Goal: Task Accomplishment & Management: Manage account settings

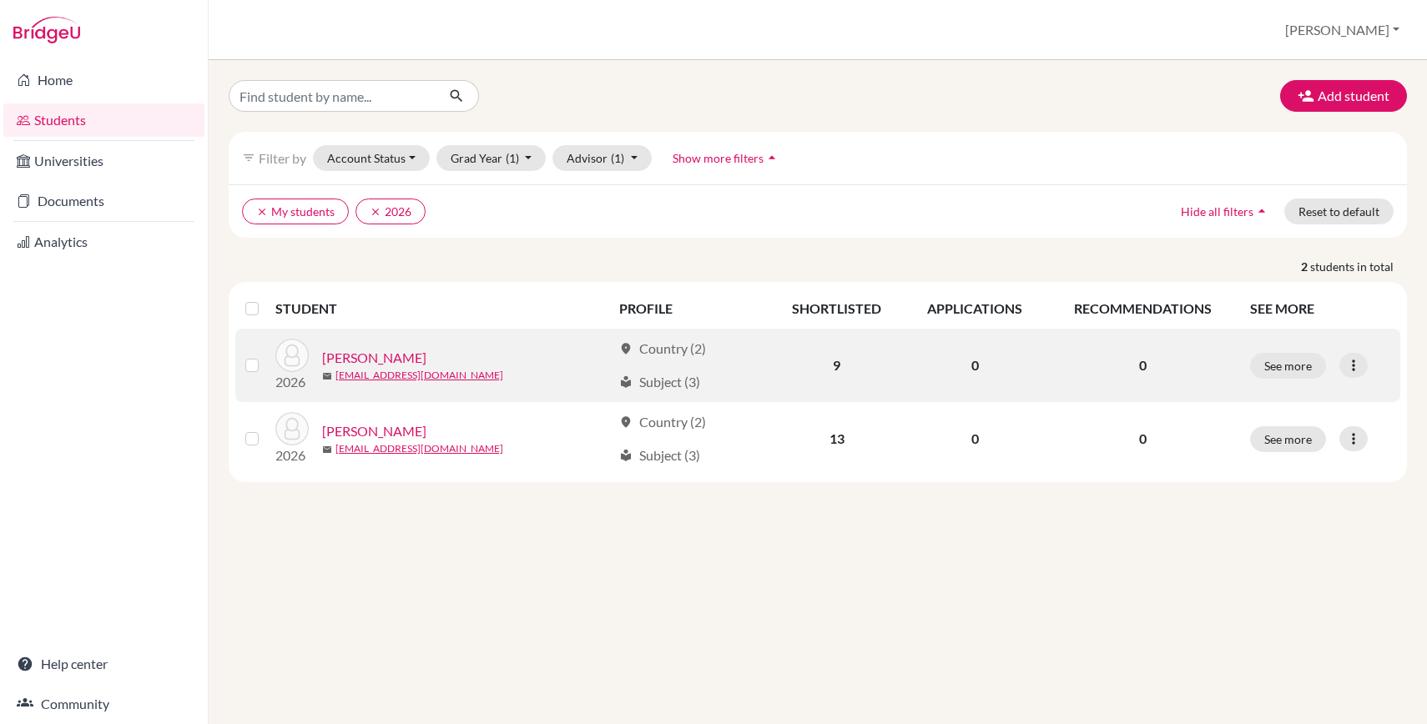
click at [356, 358] on link "[PERSON_NAME]" at bounding box center [374, 358] width 104 height 20
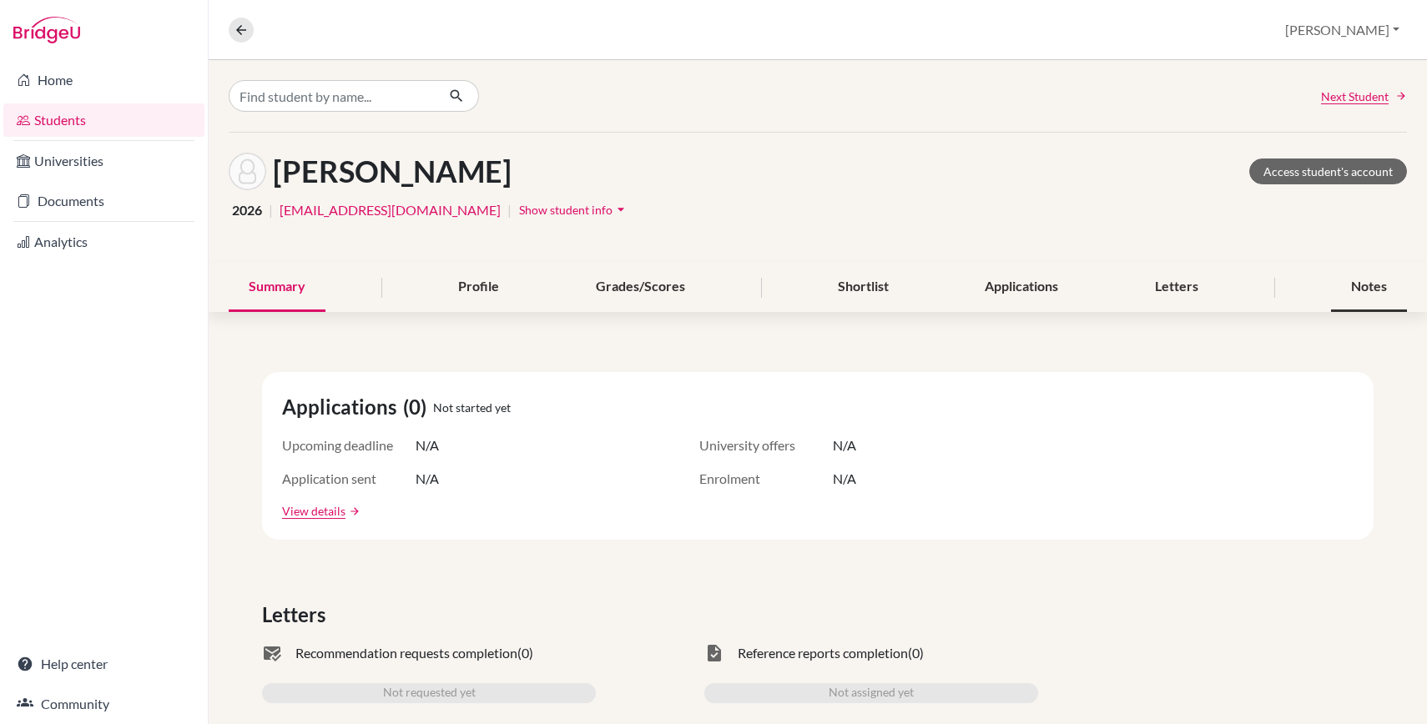
click at [1376, 289] on div "Notes" at bounding box center [1369, 287] width 76 height 49
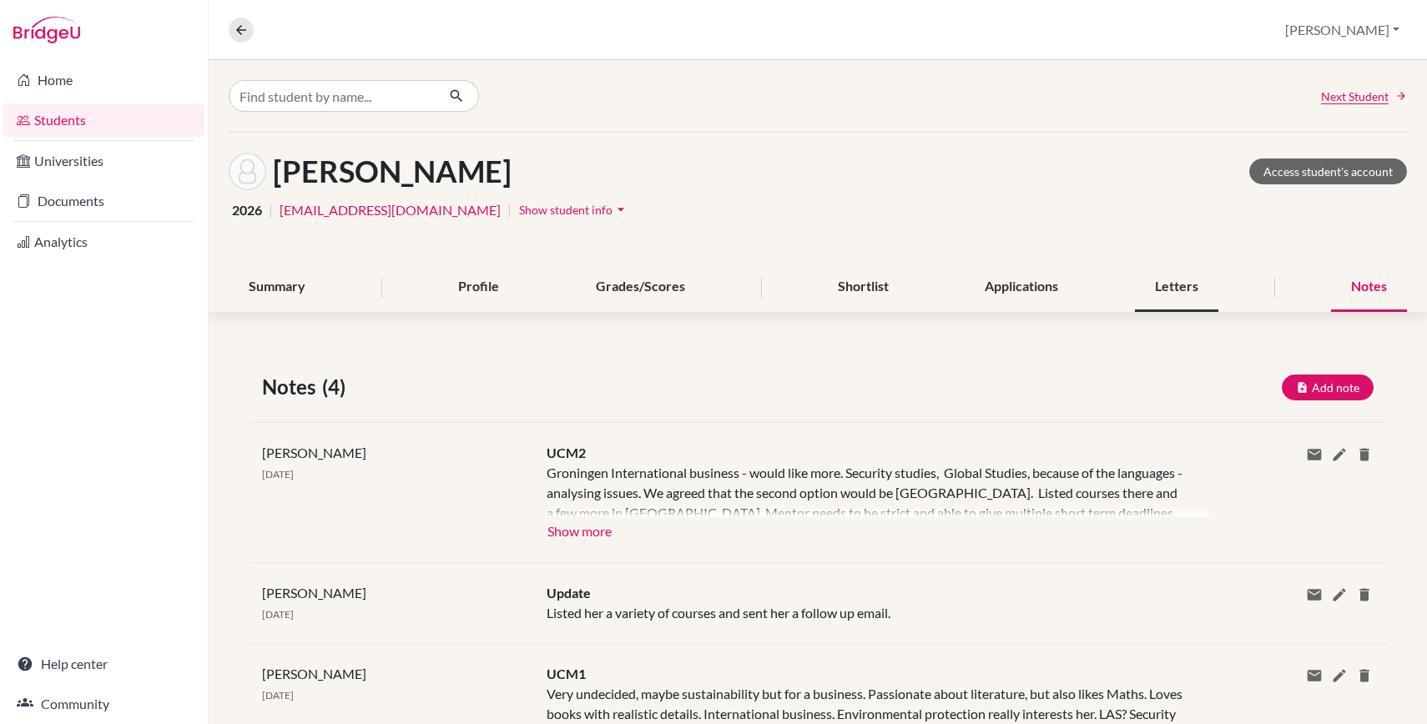
click at [1141, 285] on div "Letters" at bounding box center [1176, 287] width 83 height 49
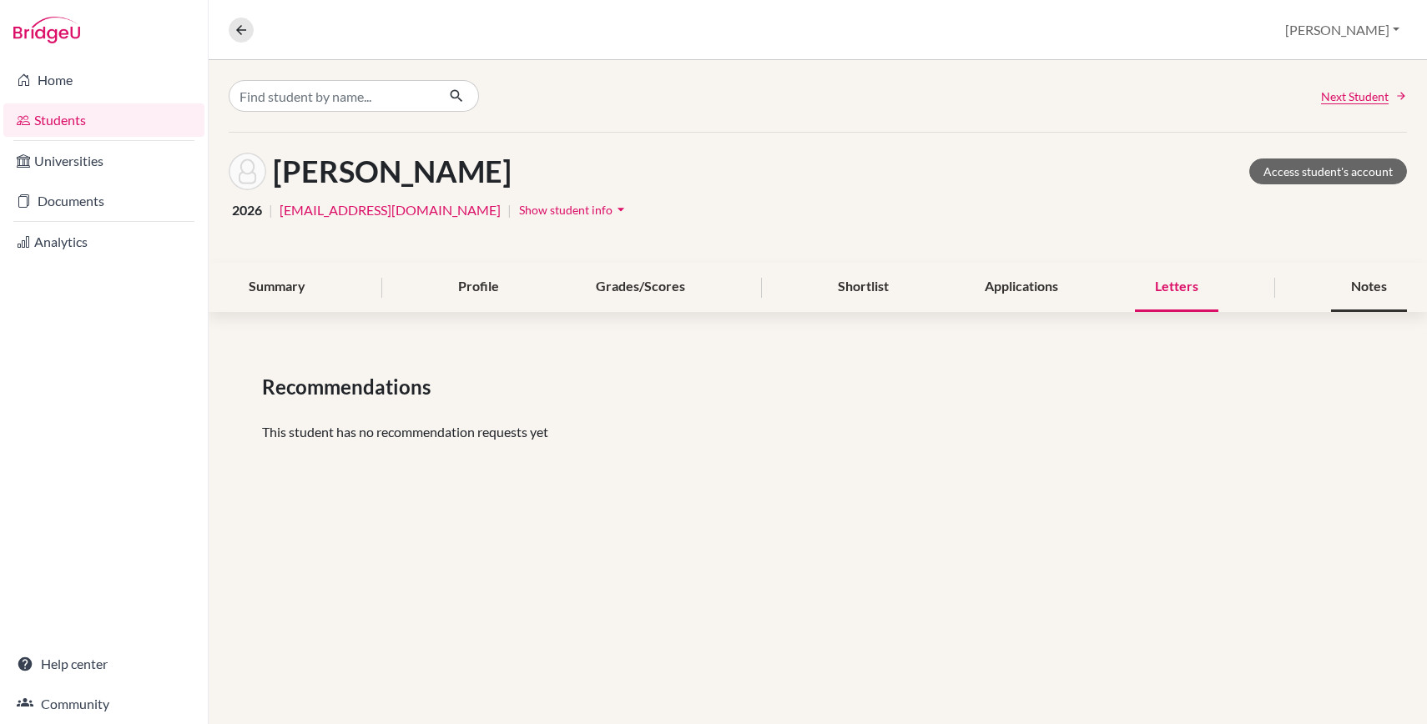
click at [1351, 285] on div "Notes" at bounding box center [1369, 287] width 76 height 49
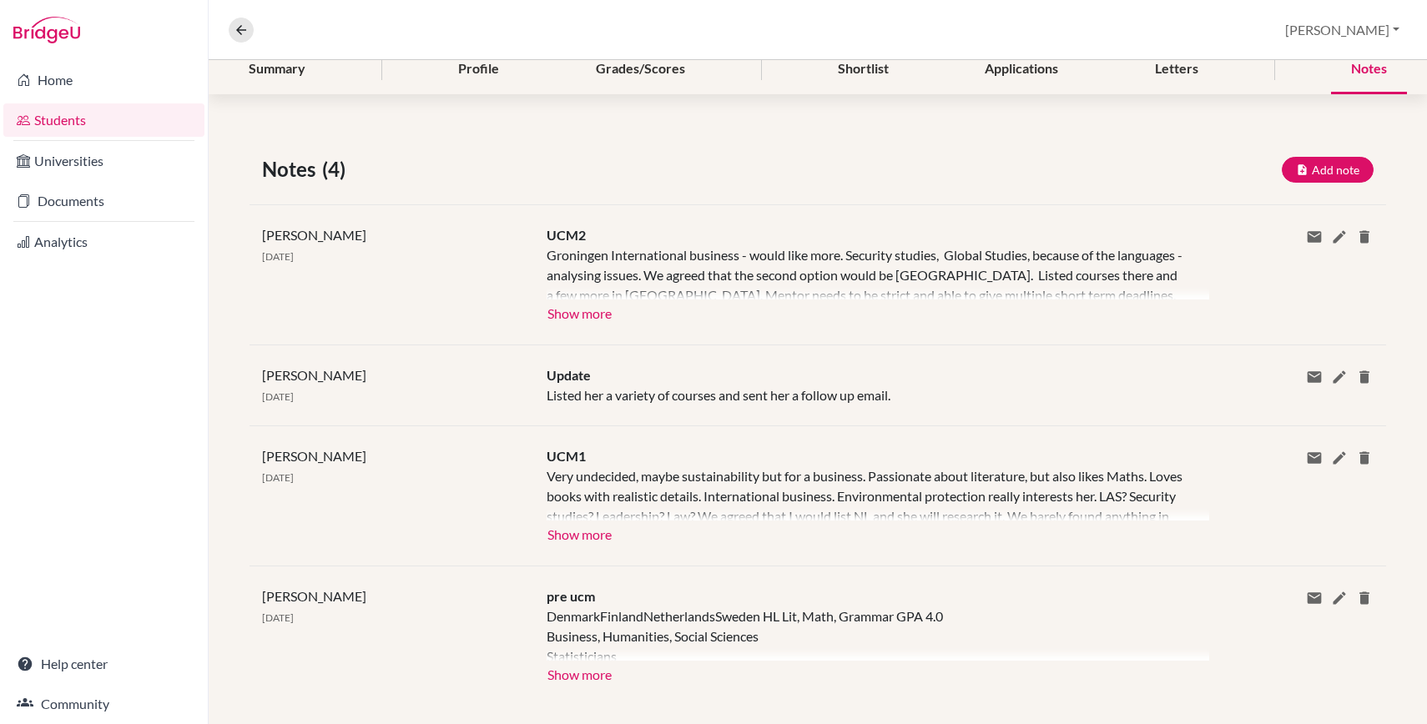
scroll to position [219, 0]
click at [1298, 184] on div "Notes (4) Add note Title Content Private note Save Cancel [PERSON_NAME] [DATE] …" at bounding box center [818, 429] width 1218 height 632
click at [1305, 168] on icon "button" at bounding box center [1302, 168] width 13 height 13
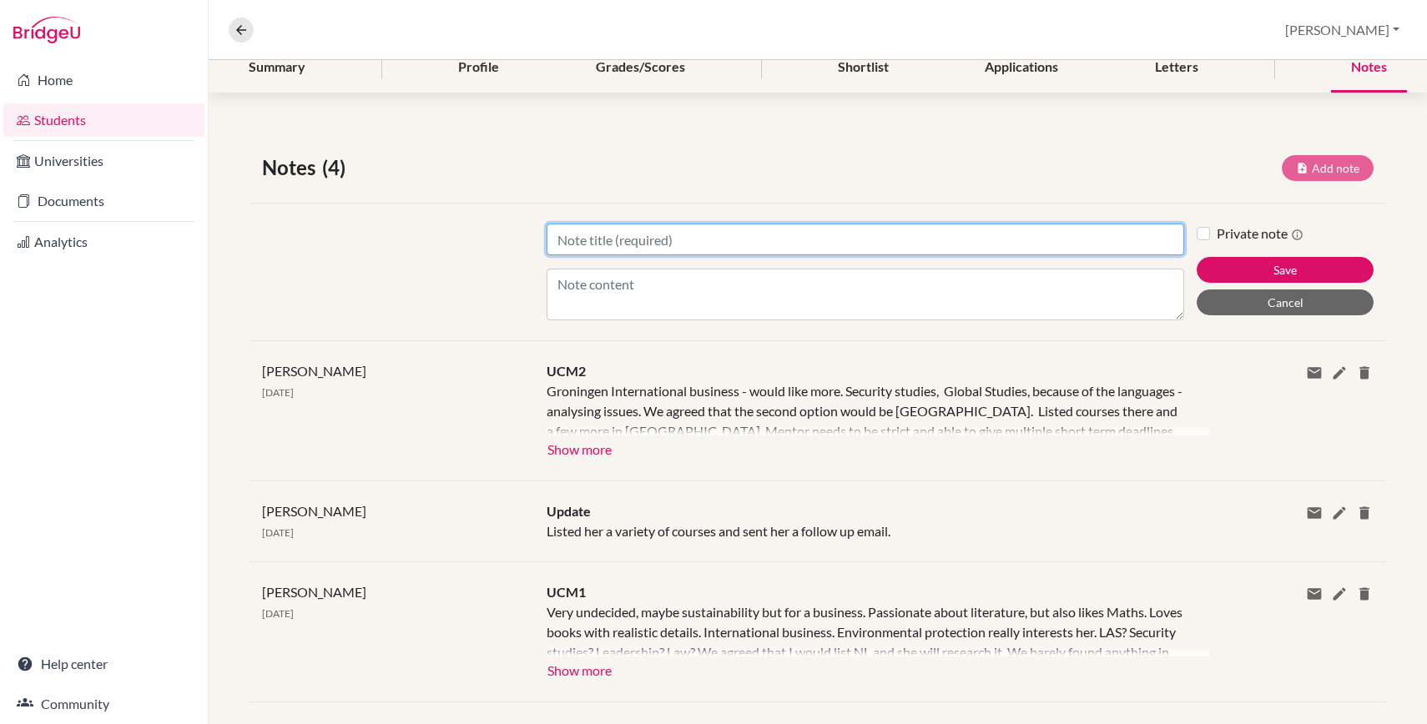
click at [868, 244] on input "Title" at bounding box center [866, 240] width 638 height 32
type input "MM1"
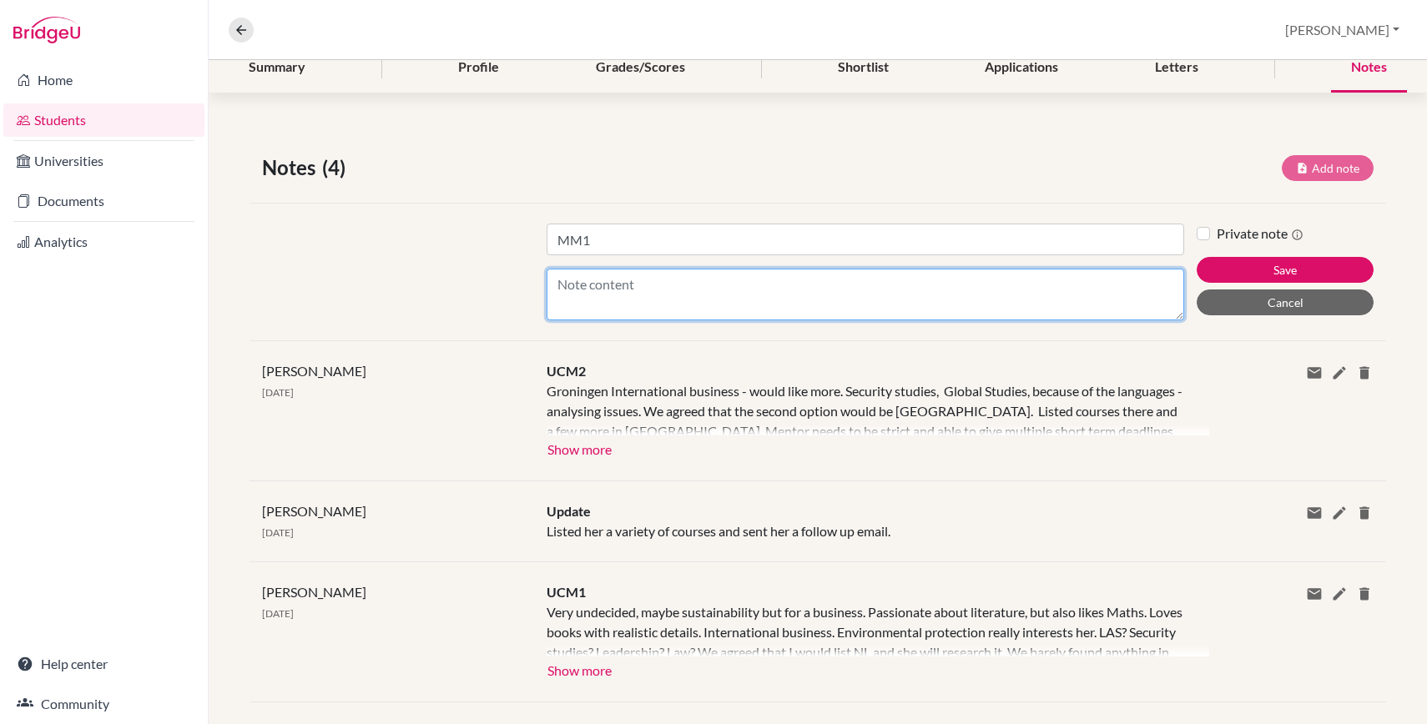
click at [718, 307] on textarea "Content" at bounding box center [866, 295] width 638 height 52
paste textarea "Lore Ipsumdo 10.47. Sitame consecte adipisc el sed doeiusmo. Temporin Utlaboree…"
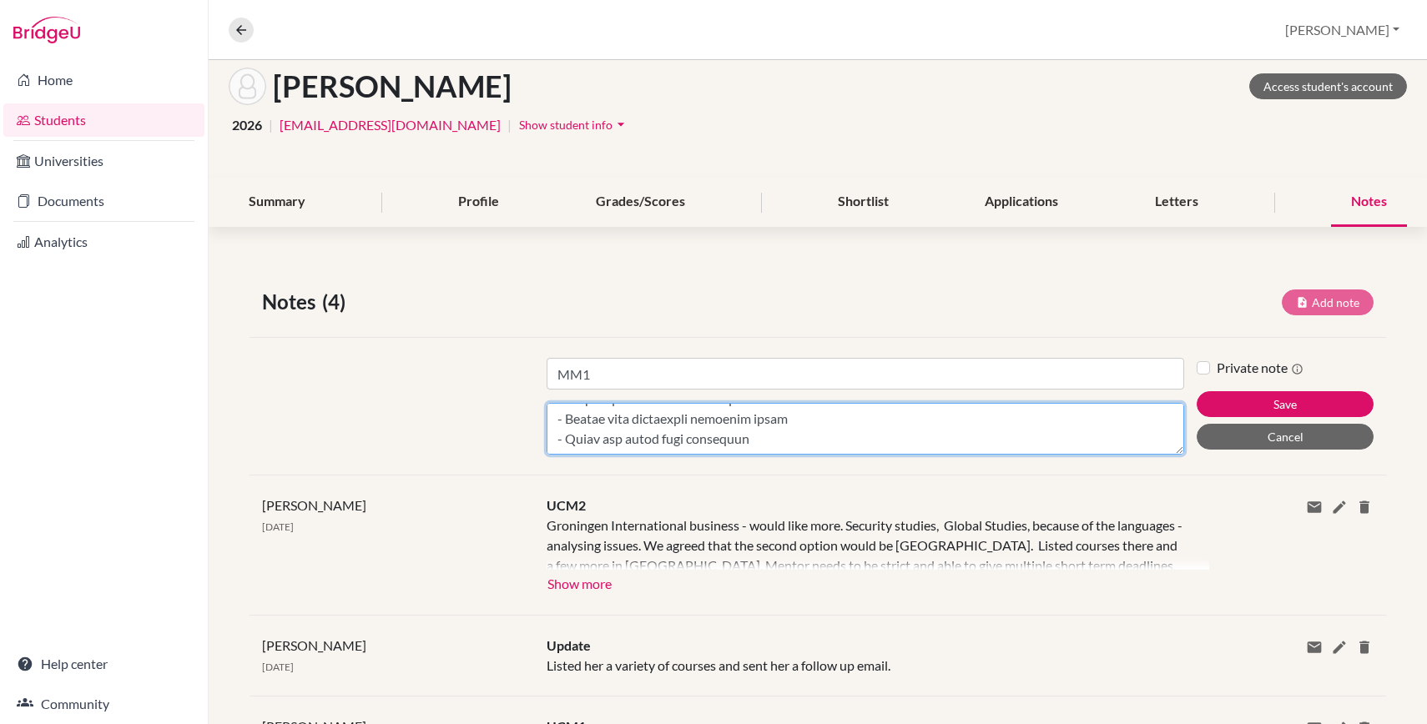
scroll to position [92, 0]
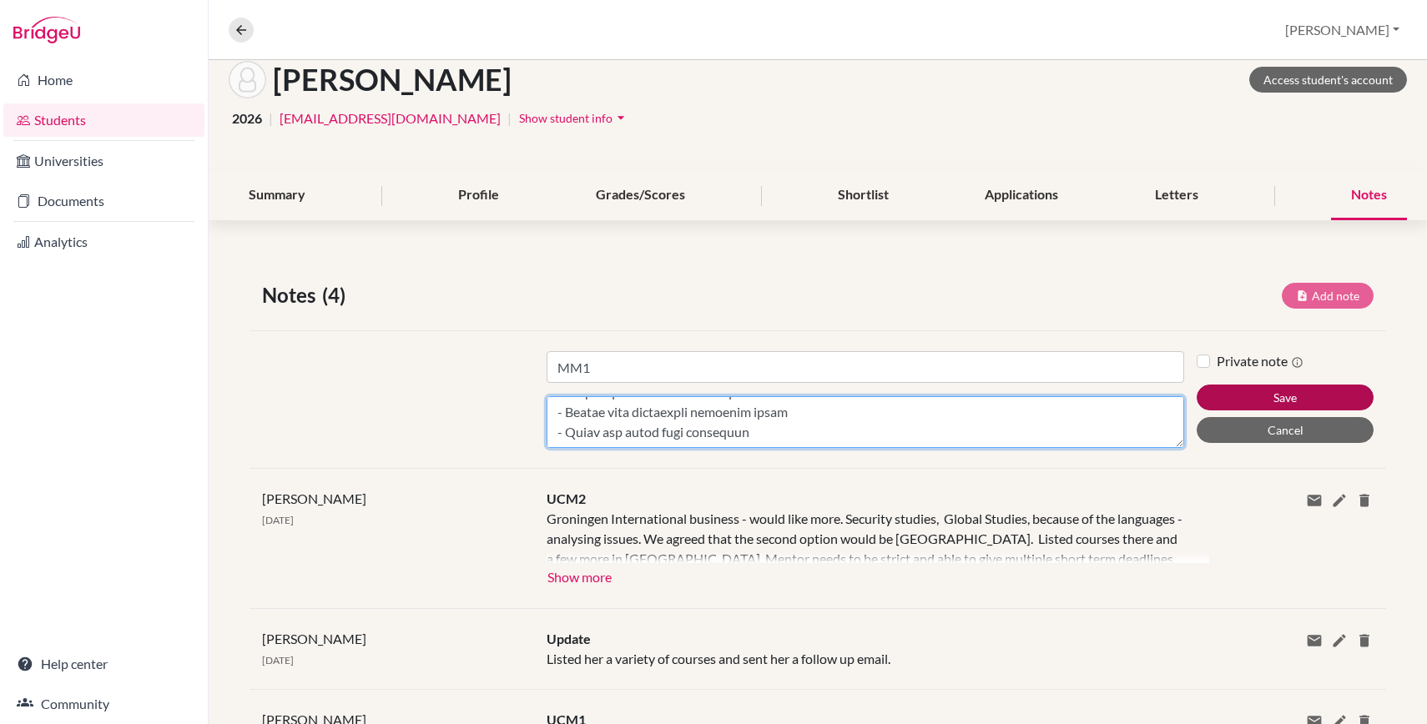
type textarea "Lore Ipsumdo 10.47. Sitame consecte adipisc el sed doeiusmo. Temporin Utlaboree…"
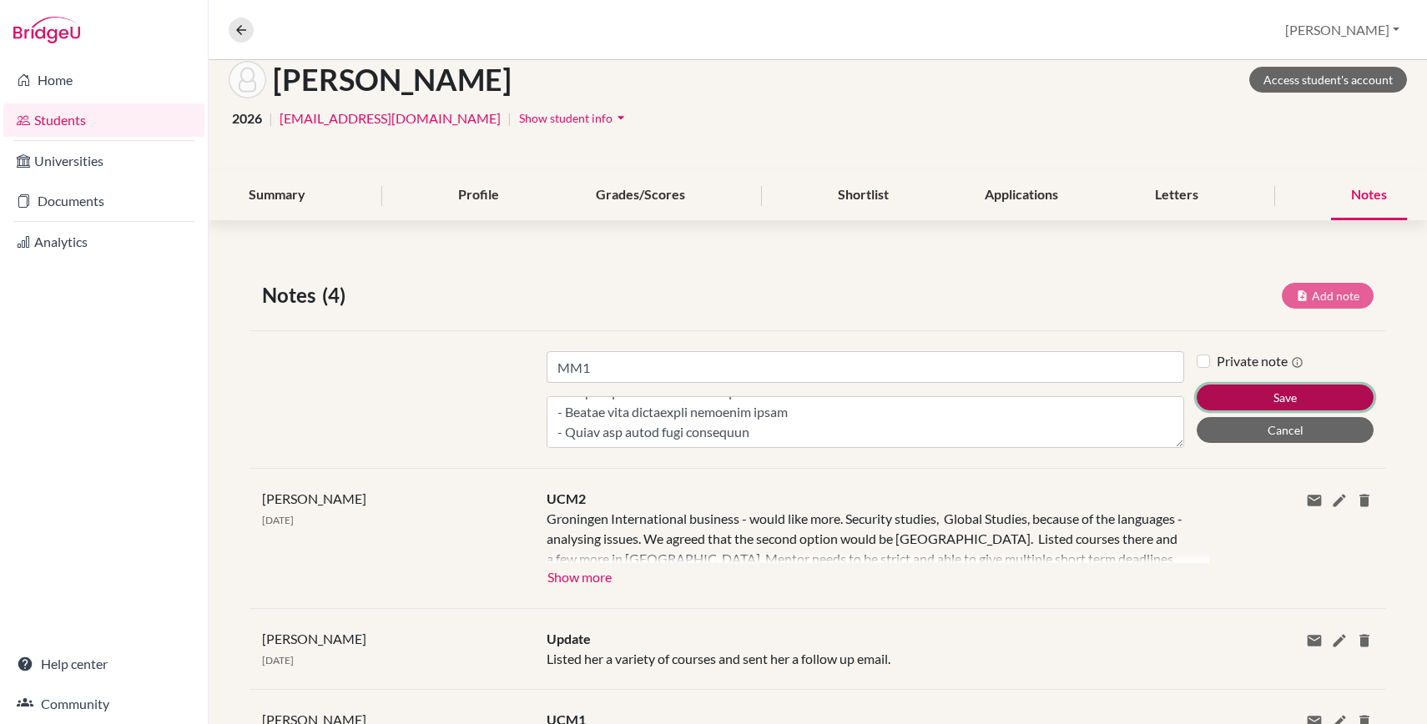
click at [1235, 402] on button "Save" at bounding box center [1285, 398] width 177 height 26
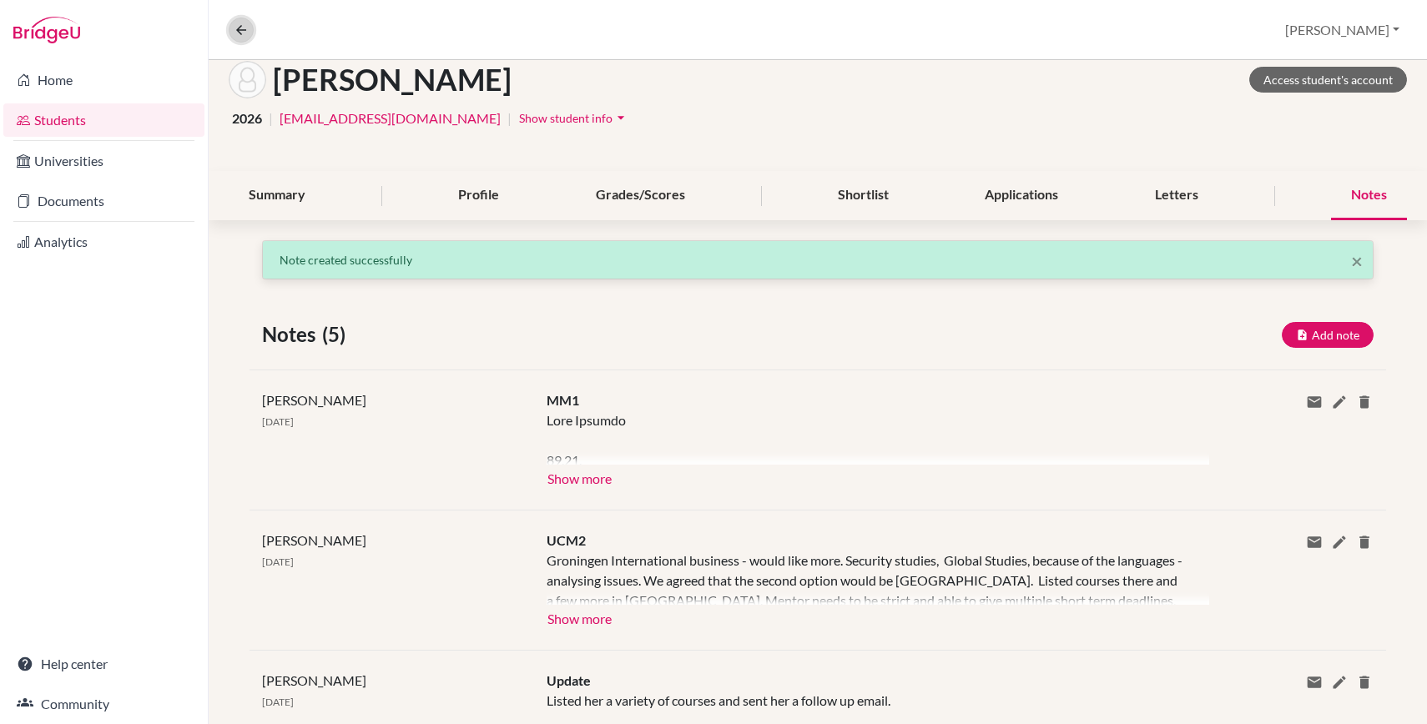
click at [236, 23] on icon at bounding box center [241, 30] width 15 height 15
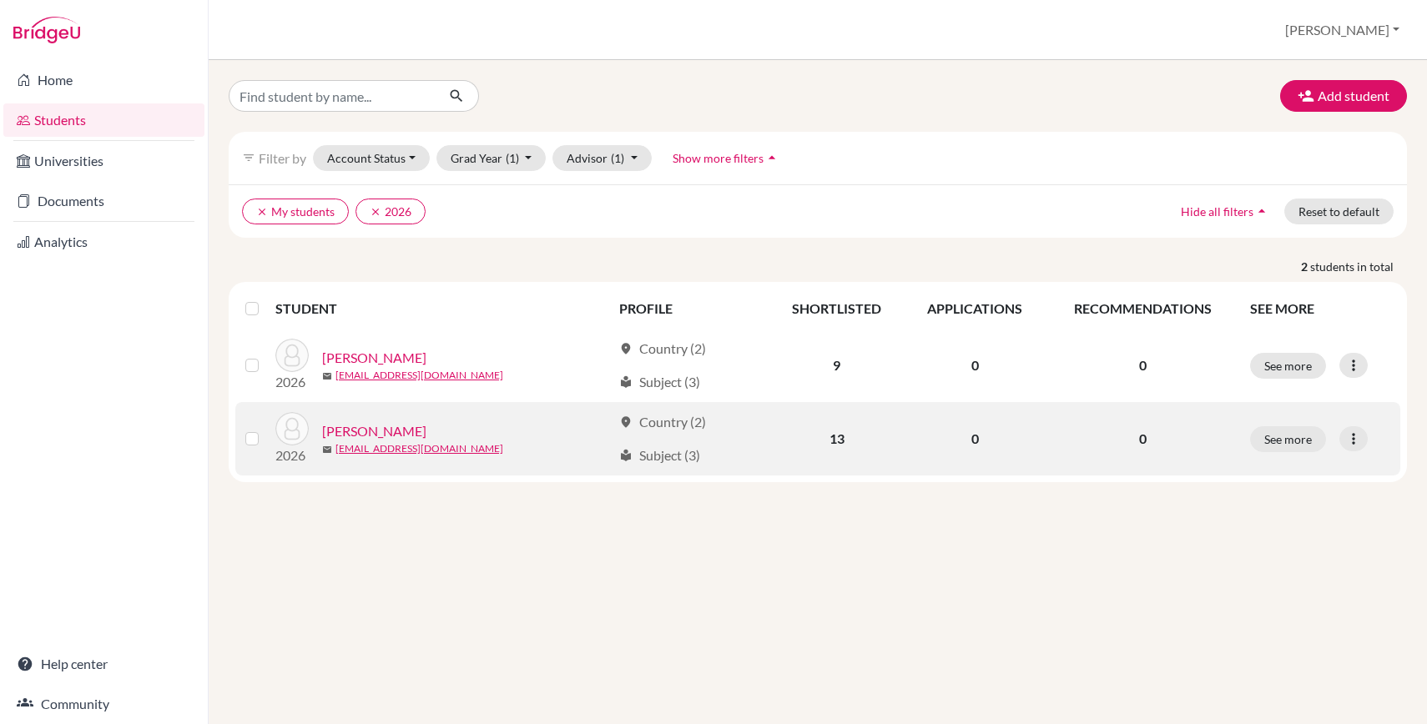
click at [378, 428] on link "[PERSON_NAME]" at bounding box center [374, 431] width 104 height 20
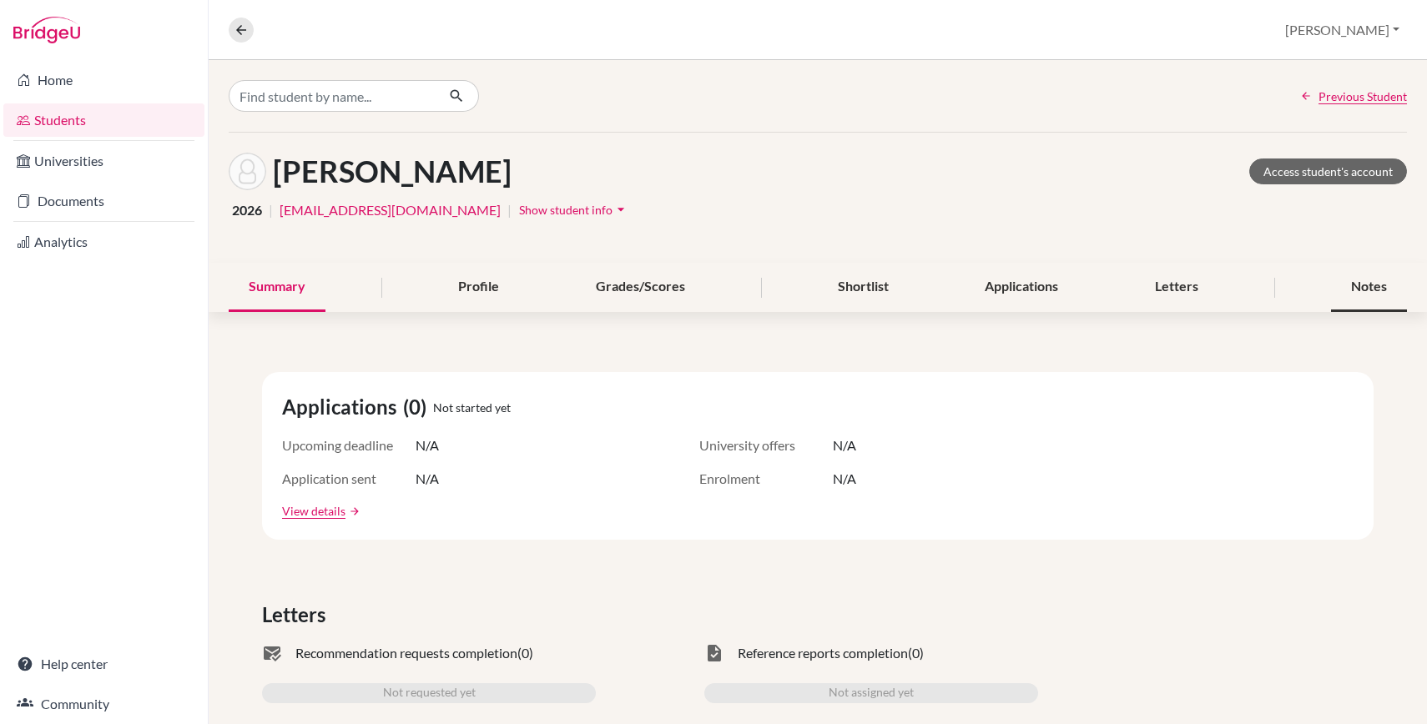
click at [1379, 285] on div "Notes" at bounding box center [1369, 287] width 76 height 49
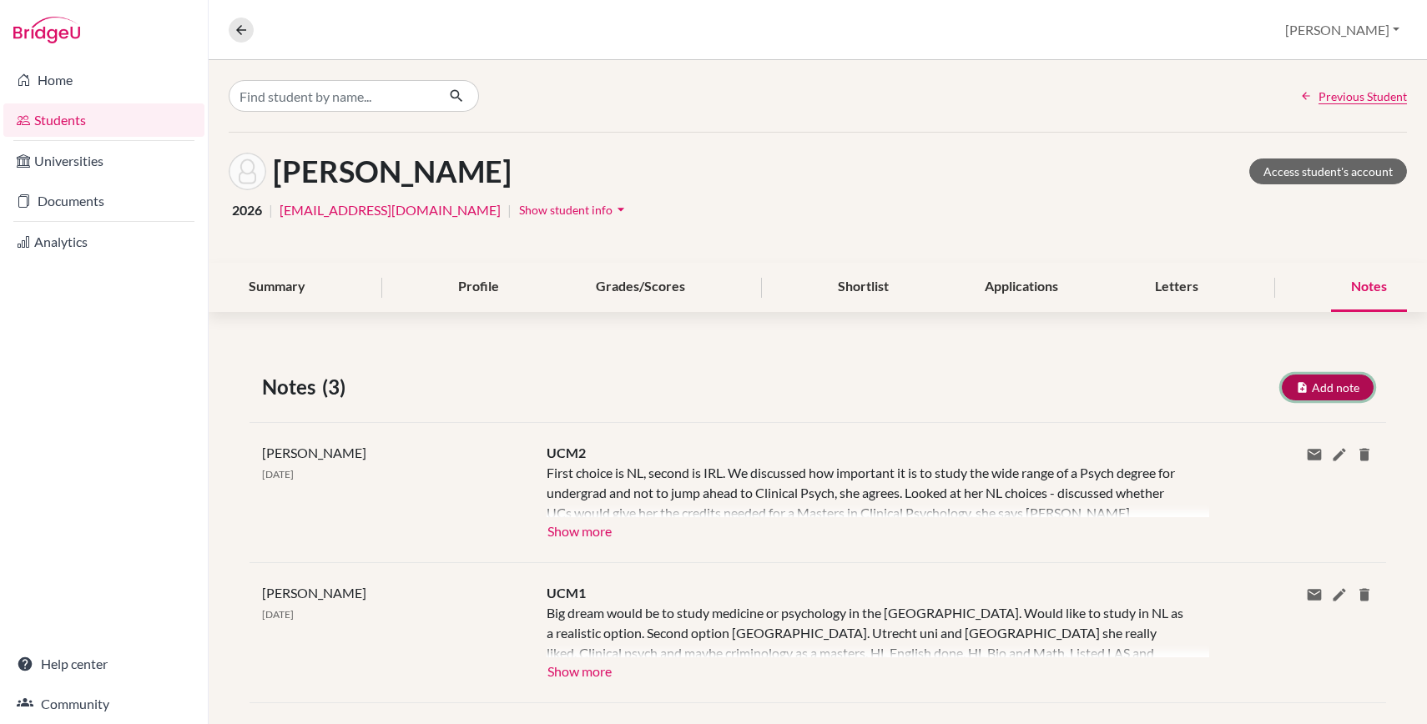
click at [1352, 384] on button "Add note" at bounding box center [1328, 388] width 92 height 26
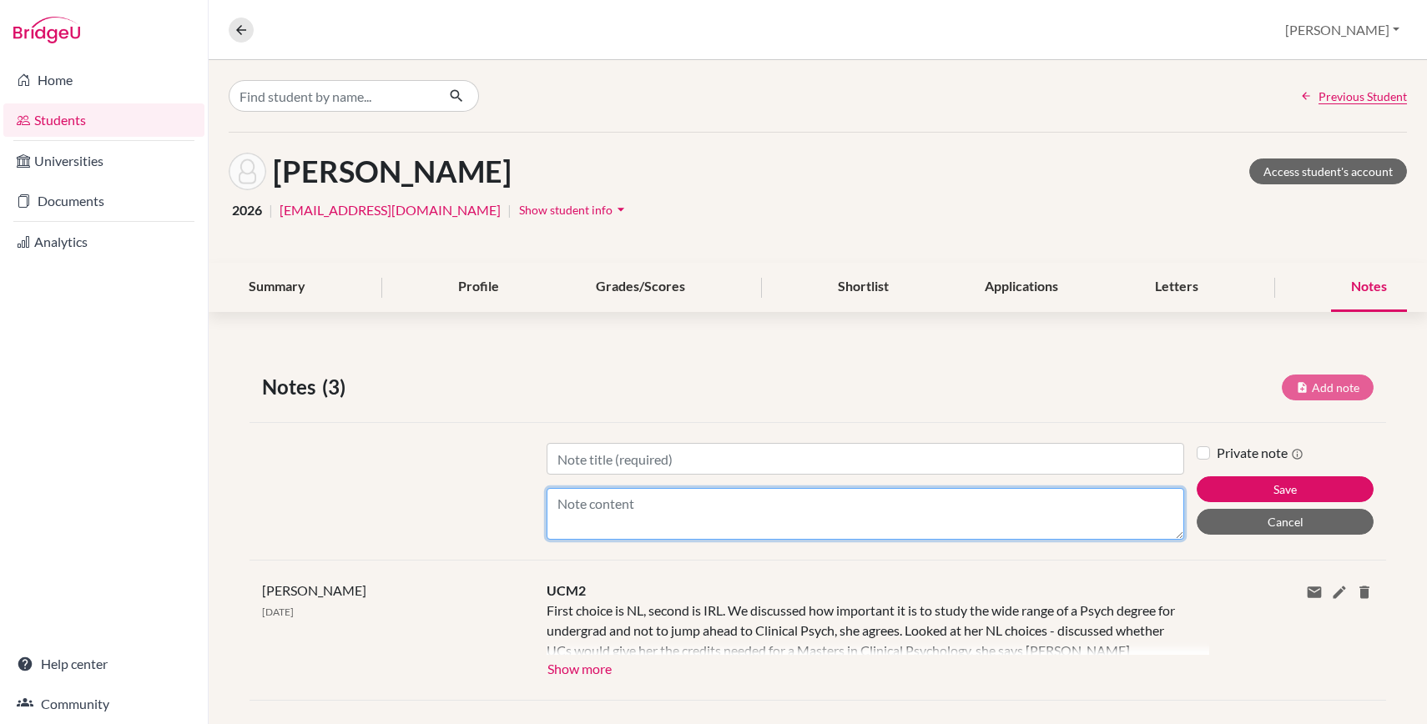
click at [641, 517] on textarea "Content" at bounding box center [866, 514] width 638 height 52
paste textarea "Lorem Ipsu 09.78. Dol Sitamet. Conse adip el seddo Eiusmodtem, inci ut la e dol…"
drag, startPoint x: 640, startPoint y: 517, endPoint x: 508, endPoint y: 505, distance: 132.5
click at [508, 505] on div "Title Content Private note Save Cancel" at bounding box center [818, 491] width 1137 height 138
type textarea "09.25. Old Engamer. Would like to study Psychology, used to be a competitive fe…"
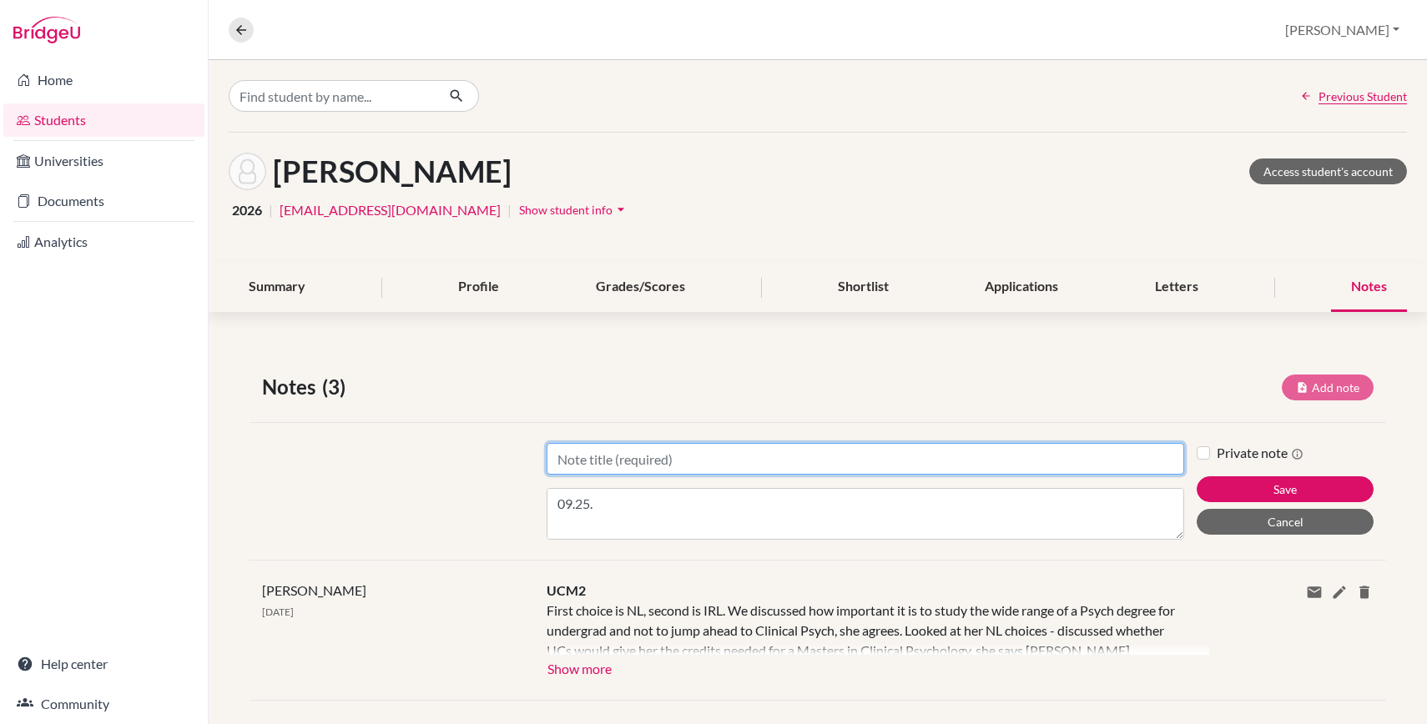
click at [595, 465] on input "Title" at bounding box center [866, 459] width 638 height 32
type input "MM1"
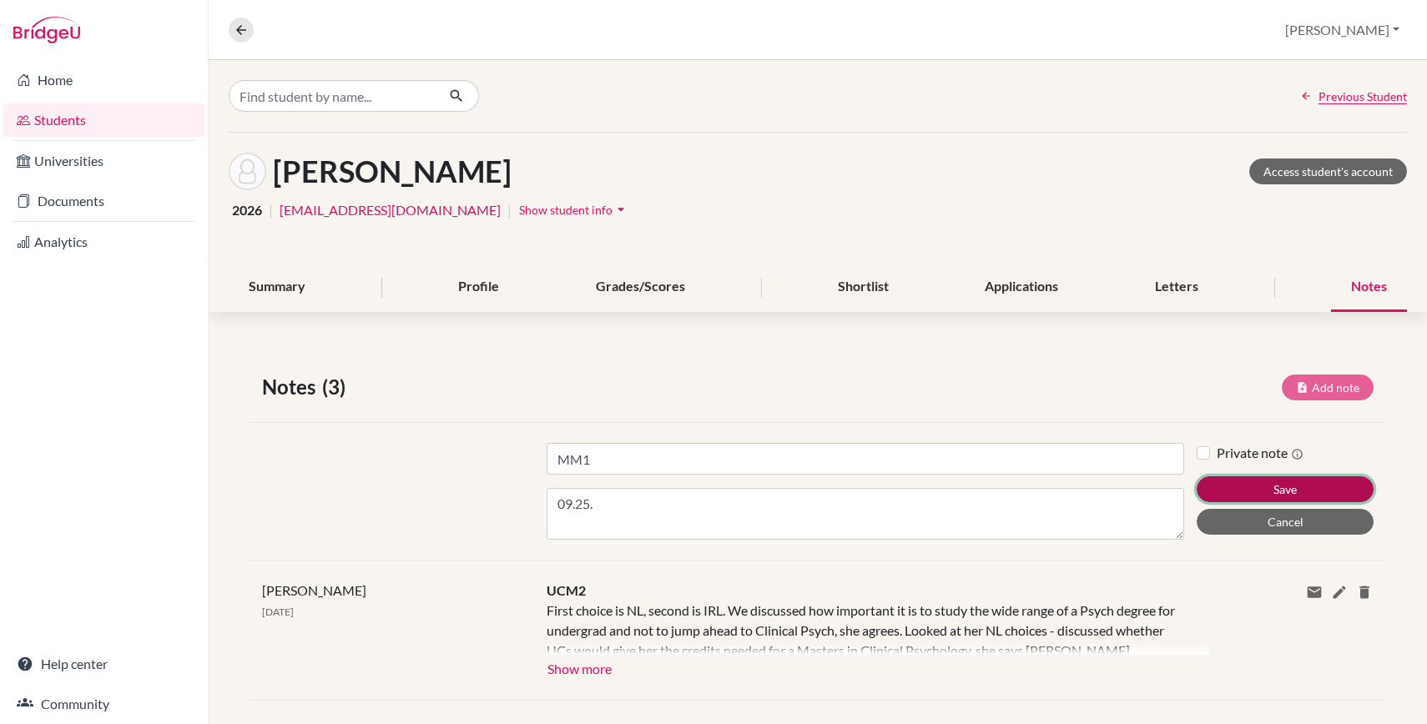
click at [1254, 489] on button "Save" at bounding box center [1285, 490] width 177 height 26
